Goal: Check status: Check status

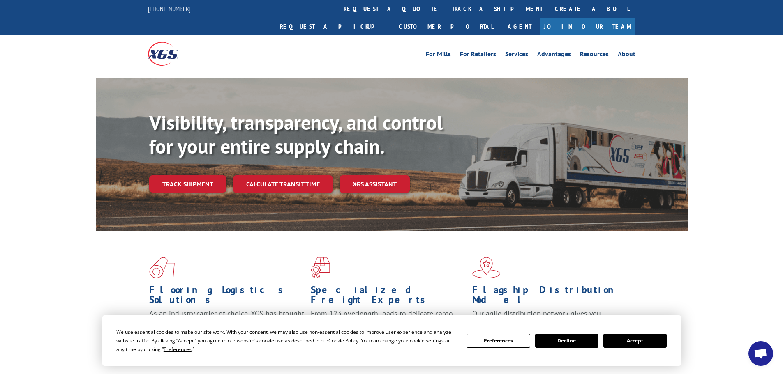
click at [629, 343] on button "Accept" at bounding box center [634, 341] width 63 height 14
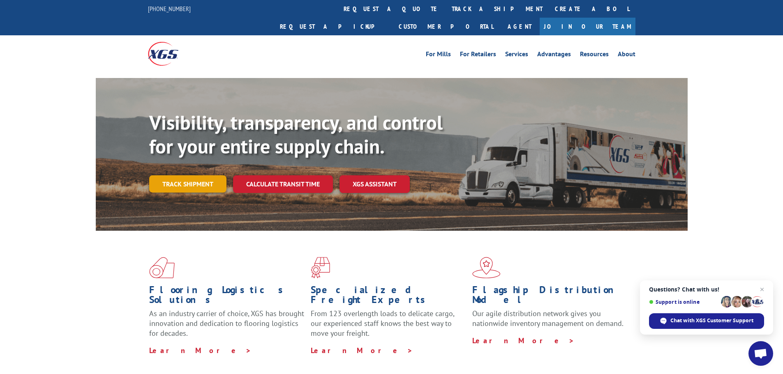
click at [172, 175] on link "Track shipment" at bounding box center [187, 183] width 77 height 17
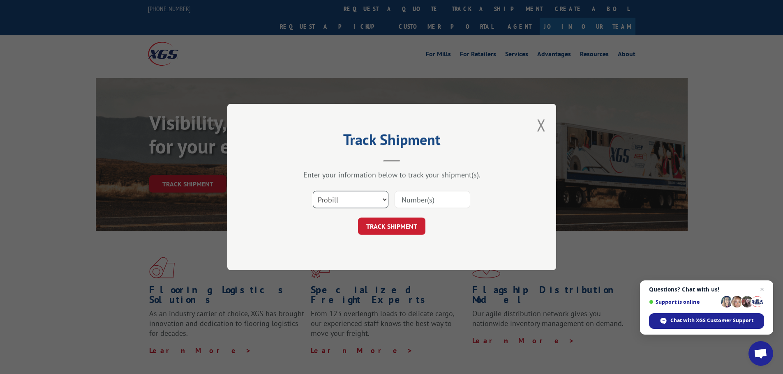
click at [332, 198] on select "Select category... Probill BOL PO" at bounding box center [351, 199] width 76 height 17
select select "po"
click at [313, 191] on select "Select category... Probill BOL PO" at bounding box center [351, 199] width 76 height 17
click at [762, 290] on span "Close chat" at bounding box center [762, 290] width 10 height 10
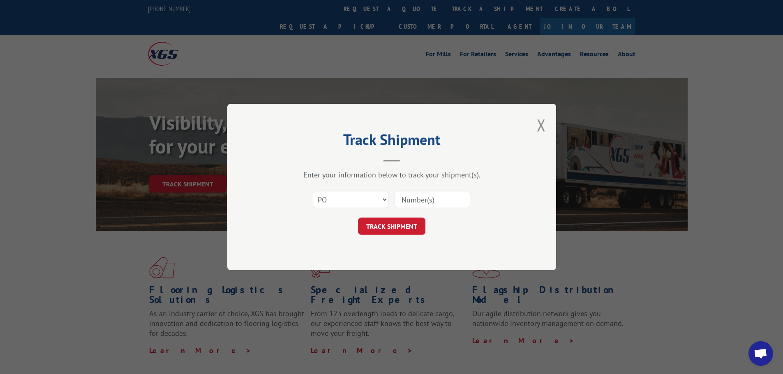
click at [452, 201] on input at bounding box center [432, 199] width 76 height 17
paste input "13576476"
type input "13576476"
click at [390, 223] on button "TRACK SHIPMENT" at bounding box center [391, 226] width 67 height 17
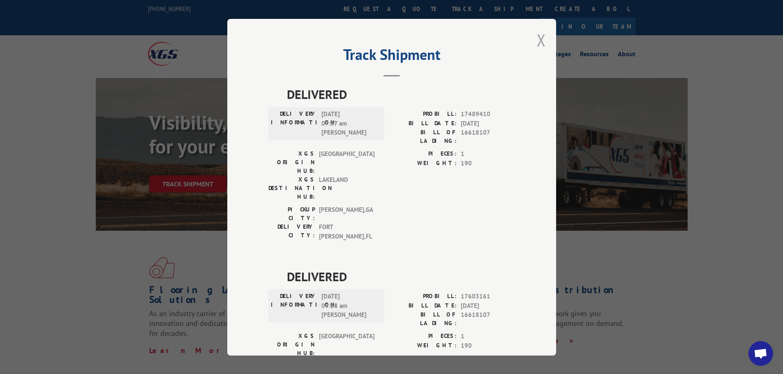
click at [539, 39] on button "Close modal" at bounding box center [541, 40] width 9 height 22
